Goal: Transaction & Acquisition: Purchase product/service

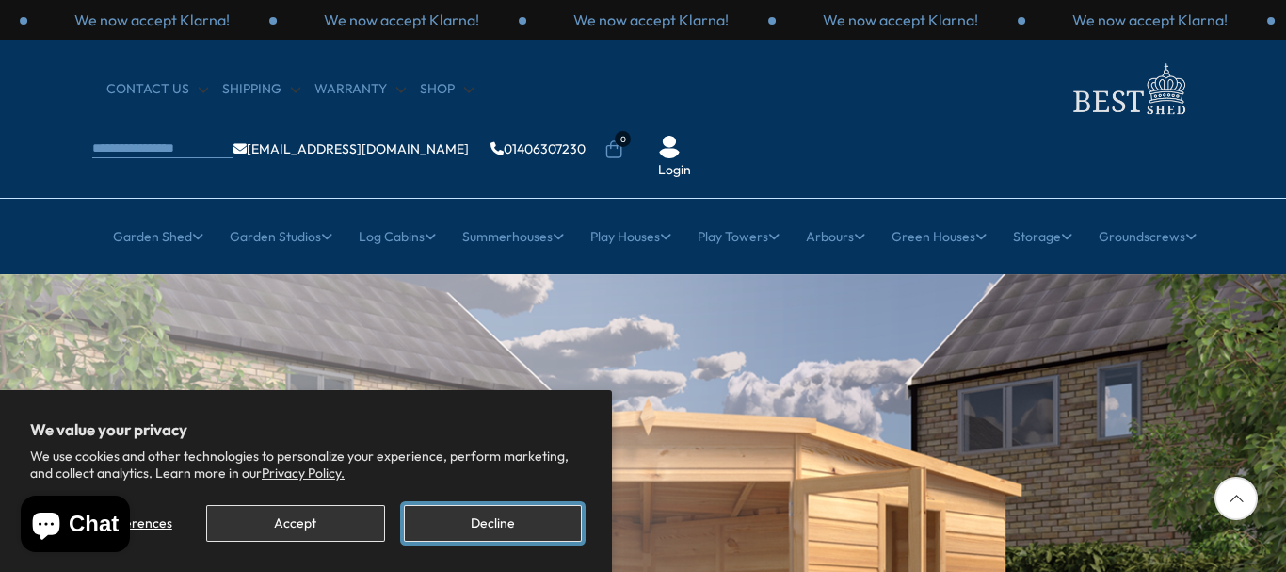
click at [476, 511] on button "Decline" at bounding box center [493, 523] width 178 height 37
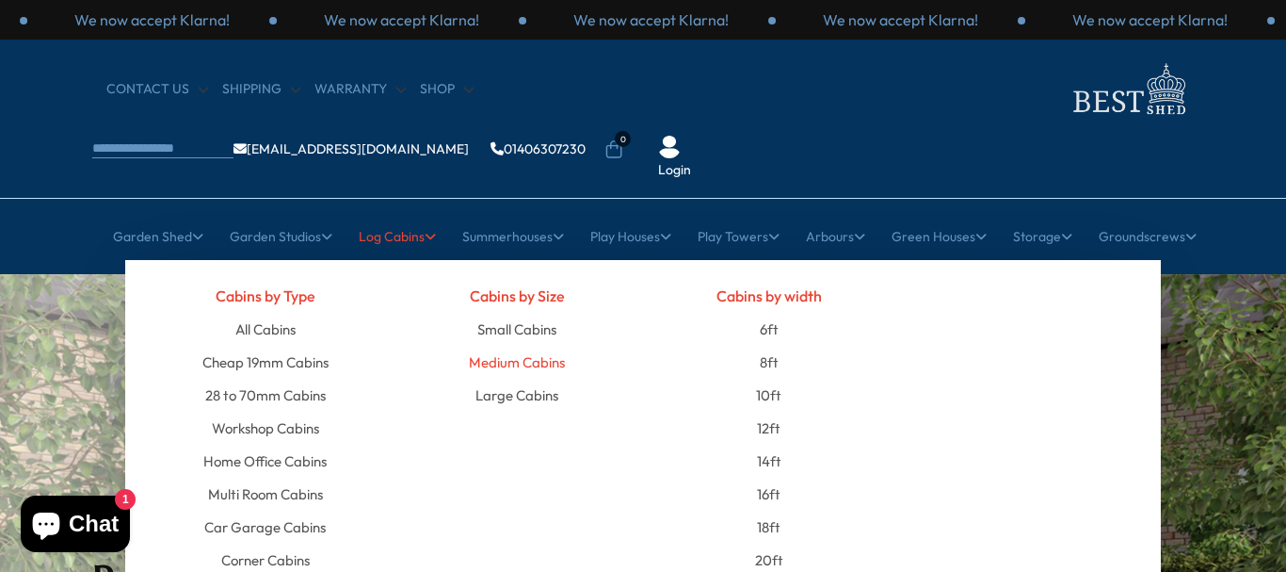
click at [501, 346] on link "Medium Cabins" at bounding box center [517, 362] width 96 height 33
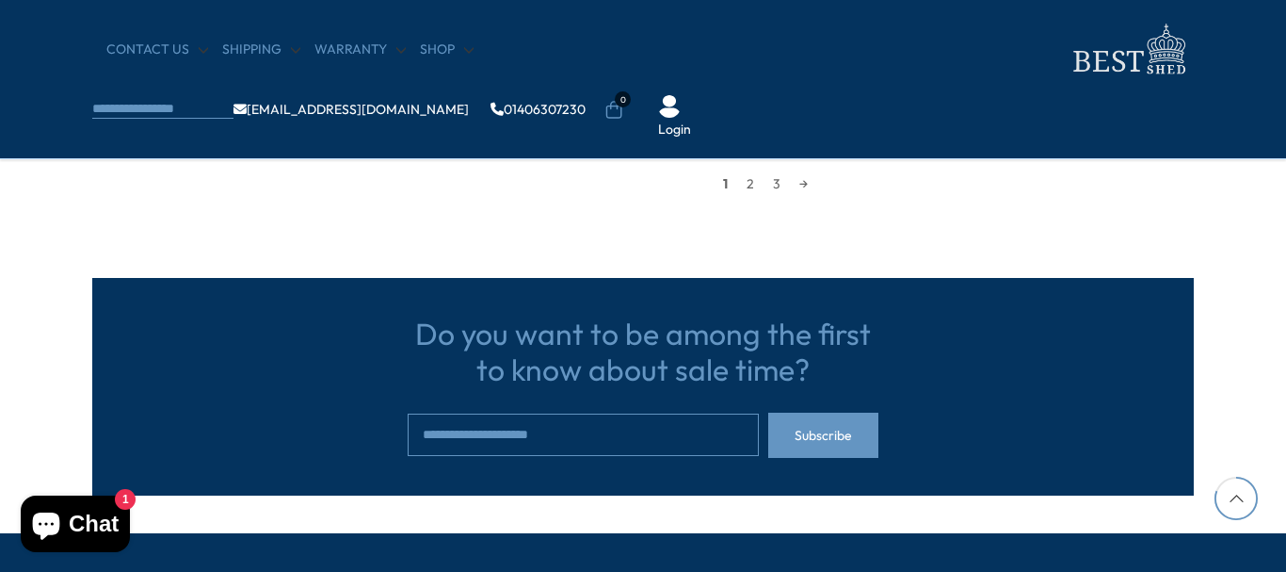
scroll to position [1883, 0]
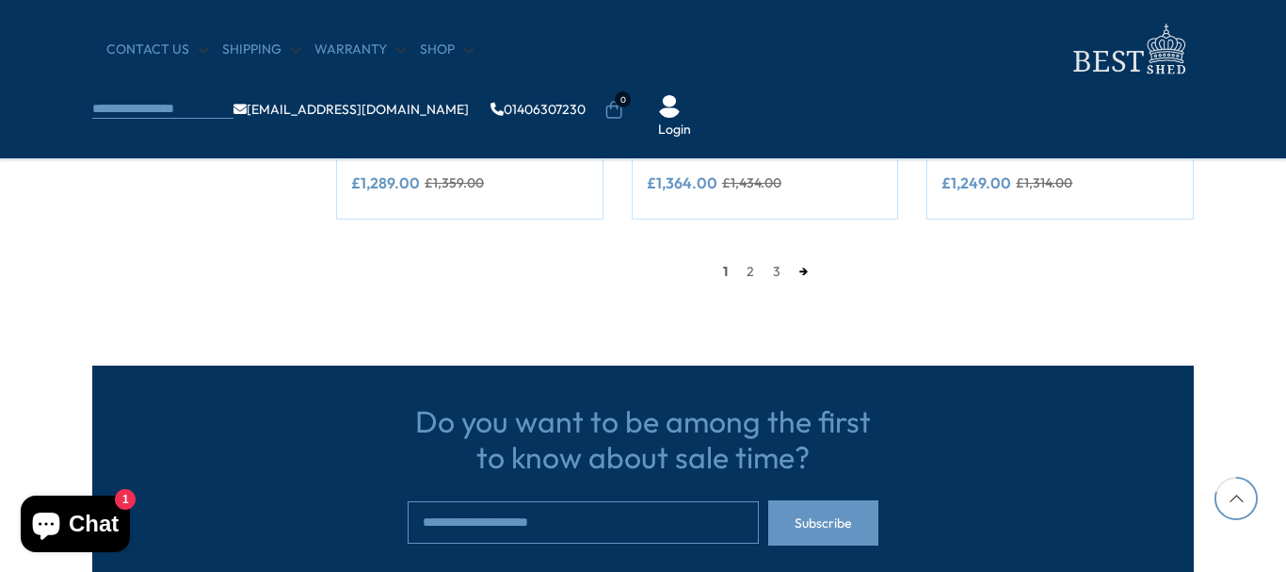
click at [810, 266] on link "→" at bounding box center [803, 271] width 27 height 28
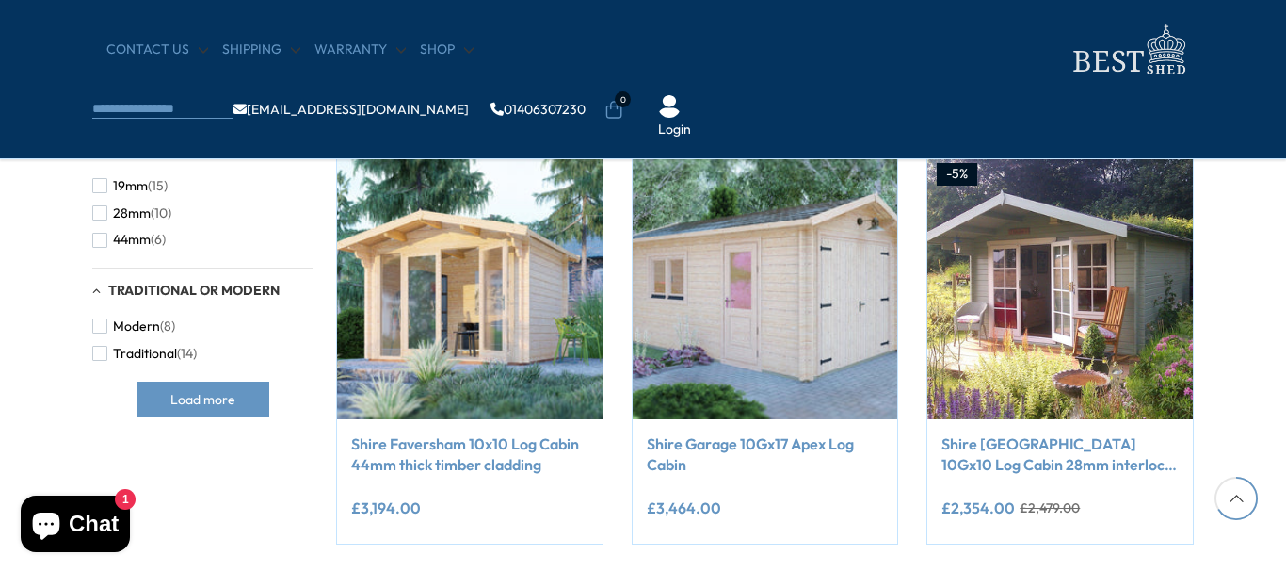
scroll to position [1592, 0]
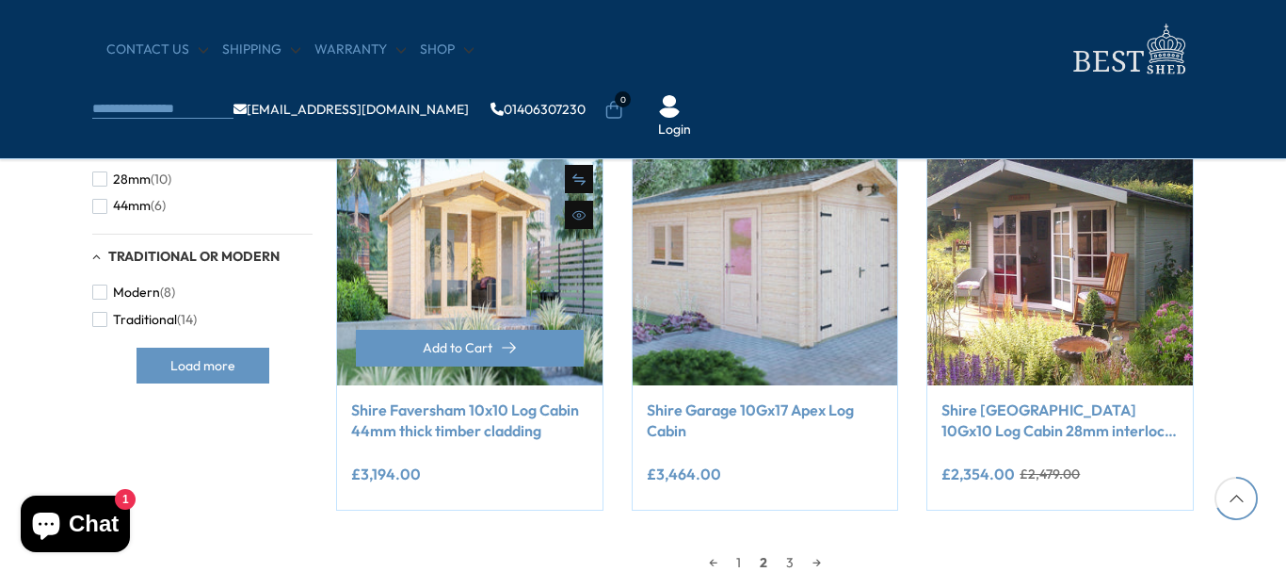
click at [491, 282] on img at bounding box center [470, 253] width 266 height 266
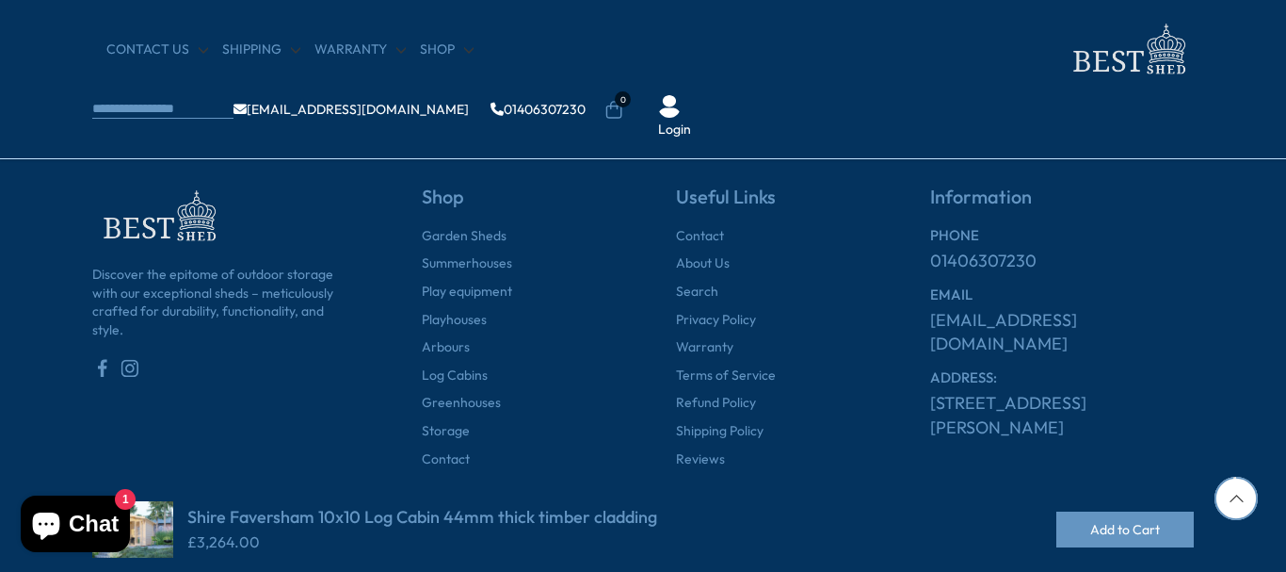
scroll to position [1938, 0]
